Goal: Task Accomplishment & Management: Use online tool/utility

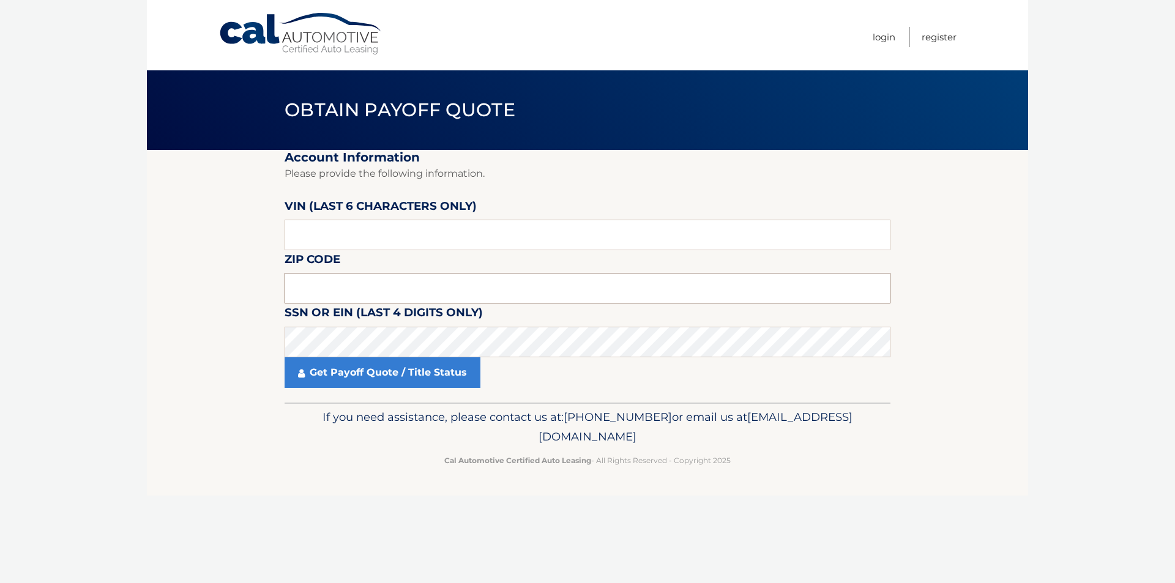
click at [358, 289] on input "text" at bounding box center [588, 288] width 606 height 31
type input "16701"
click at [384, 243] on input "text" at bounding box center [588, 235] width 606 height 31
type input "224966"
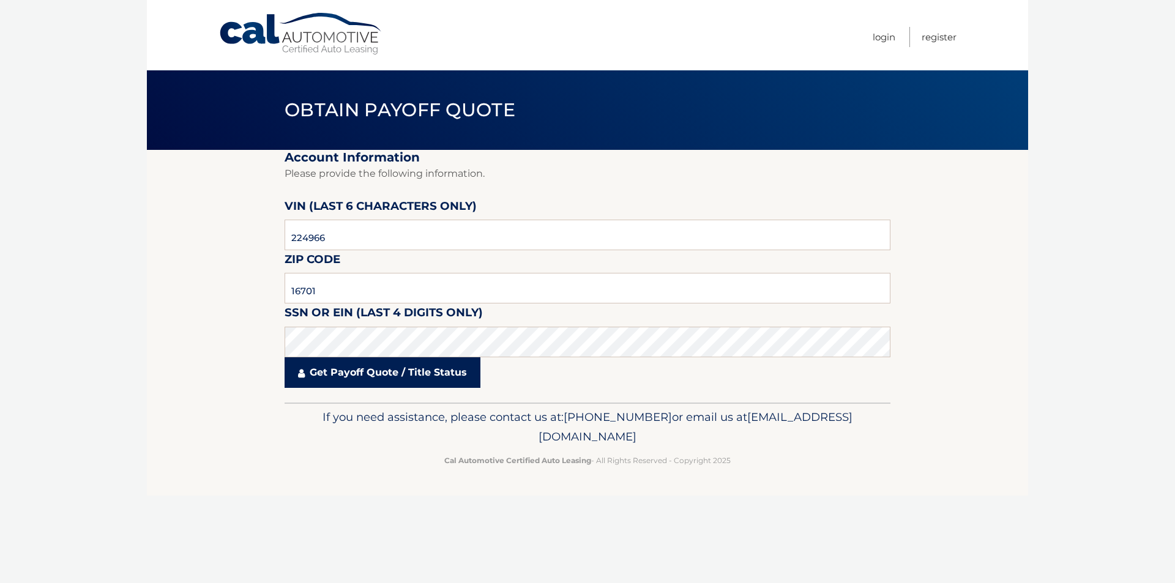
click at [344, 378] on link "Get Payoff Quote / Title Status" at bounding box center [383, 373] width 196 height 31
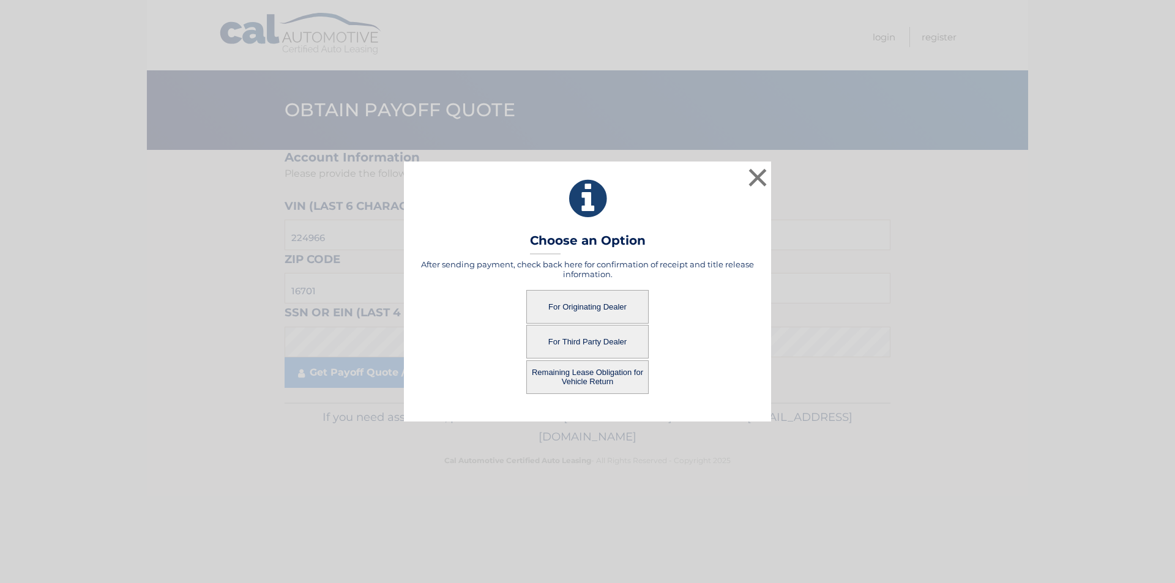
click at [588, 312] on button "For Originating Dealer" at bounding box center [588, 307] width 122 height 34
click at [588, 303] on button "For Originating Dealer" at bounding box center [588, 307] width 122 height 34
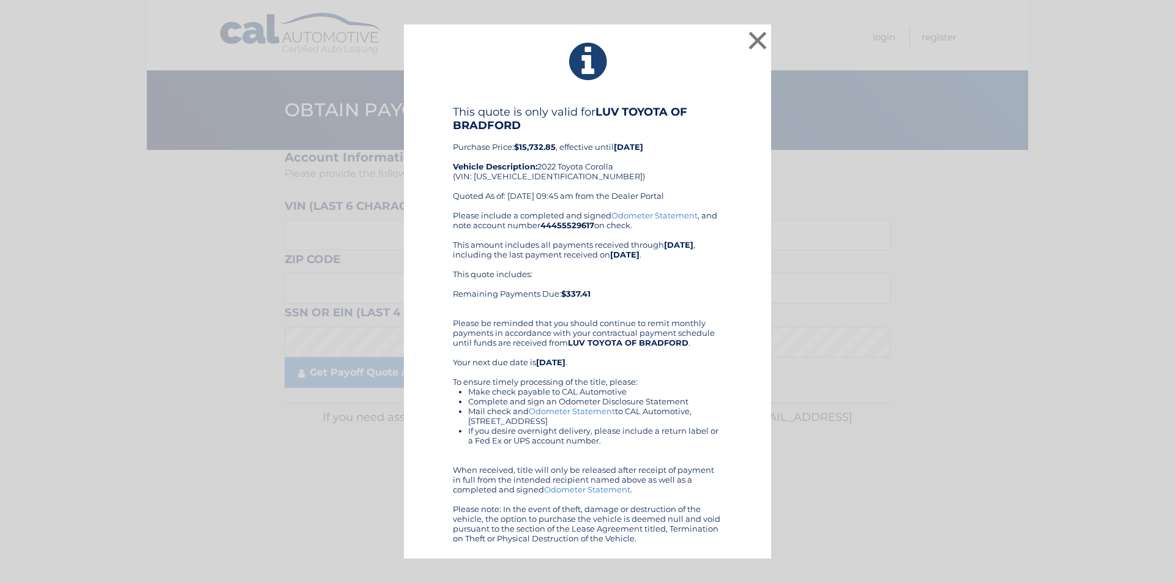
click at [746, 111] on div "This quote is only valid for LUV TOYOTA OF BRADFORD Purchase Price: $15,732.85 …" at bounding box center [587, 324] width 337 height 438
